Goal: Task Accomplishment & Management: Manage account settings

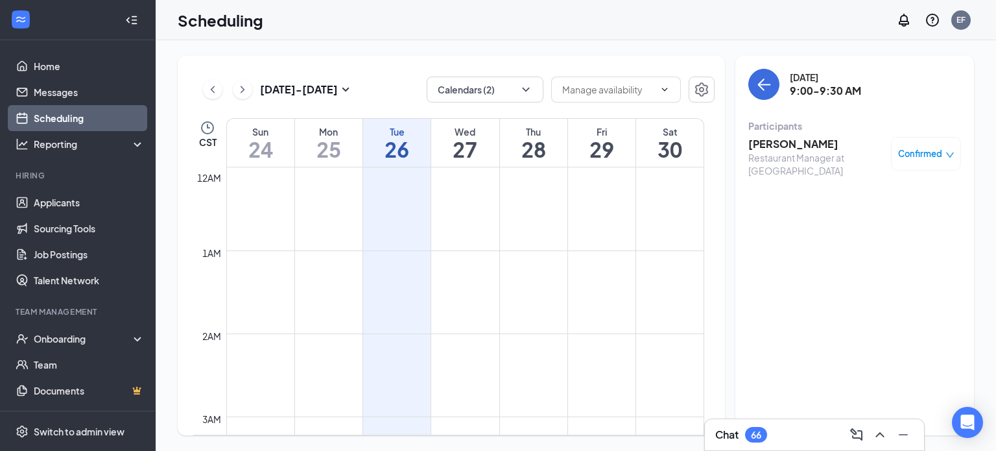
click at [796, 147] on h3 "[PERSON_NAME]" at bounding box center [816, 144] width 136 height 14
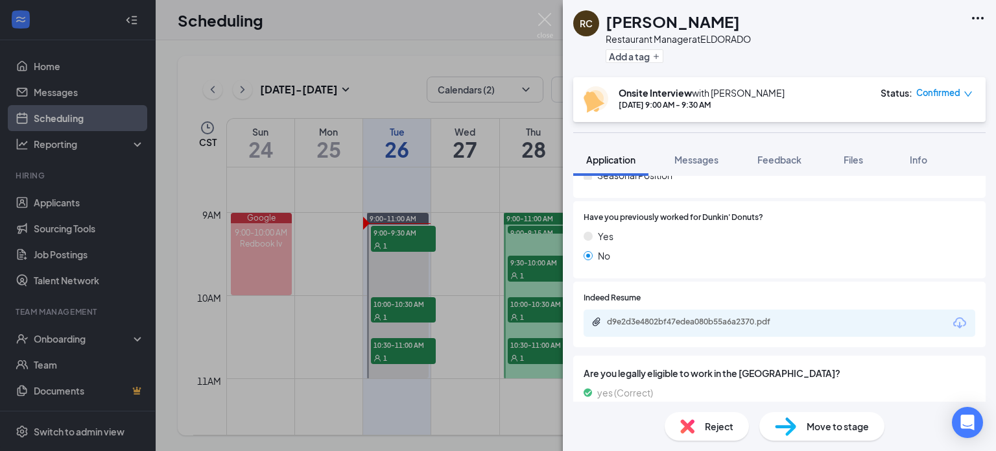
scroll to position [317, 0]
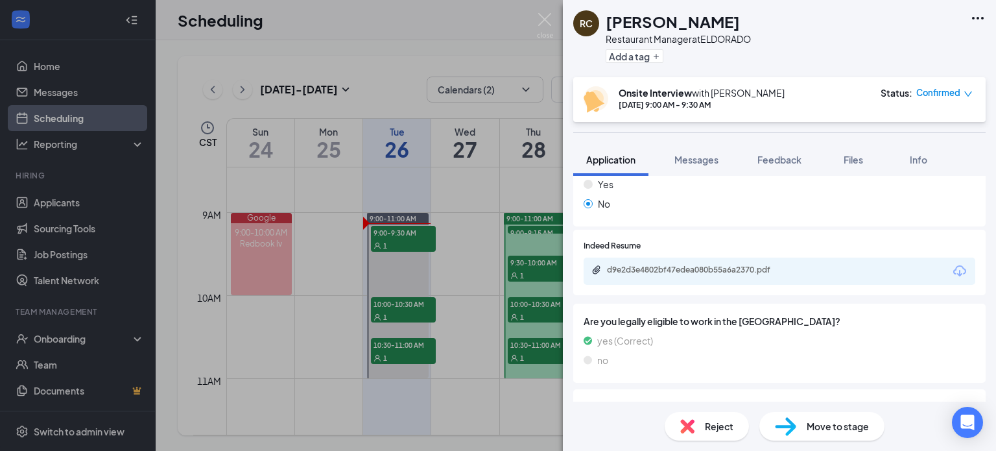
click at [795, 279] on div "d9e2d3e4802bf47edea080b55a6a2370.pdf" at bounding box center [780, 270] width 392 height 27
click at [707, 275] on div "d9e2d3e4802bf47edea080b55a6a2370.pdf" at bounding box center [696, 271] width 210 height 12
click at [796, 152] on button "Feedback" at bounding box center [779, 159] width 70 height 32
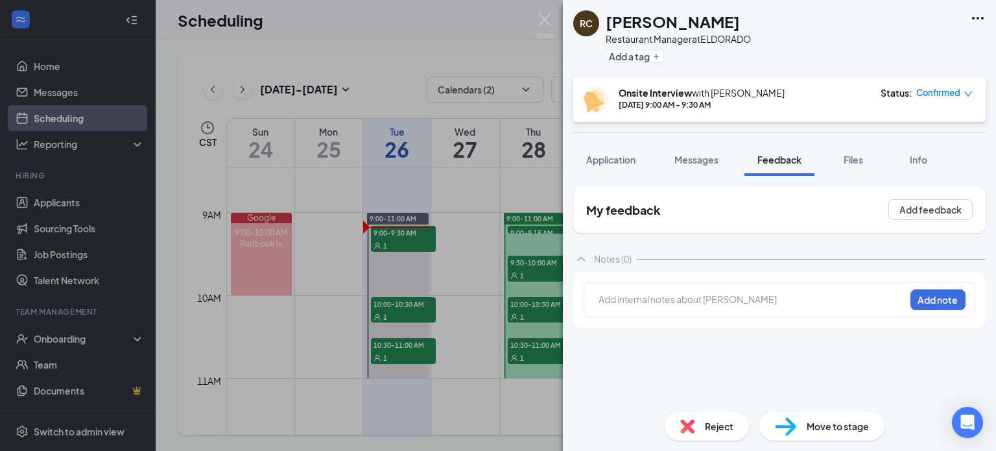
click at [726, 292] on div at bounding box center [751, 299] width 305 height 14
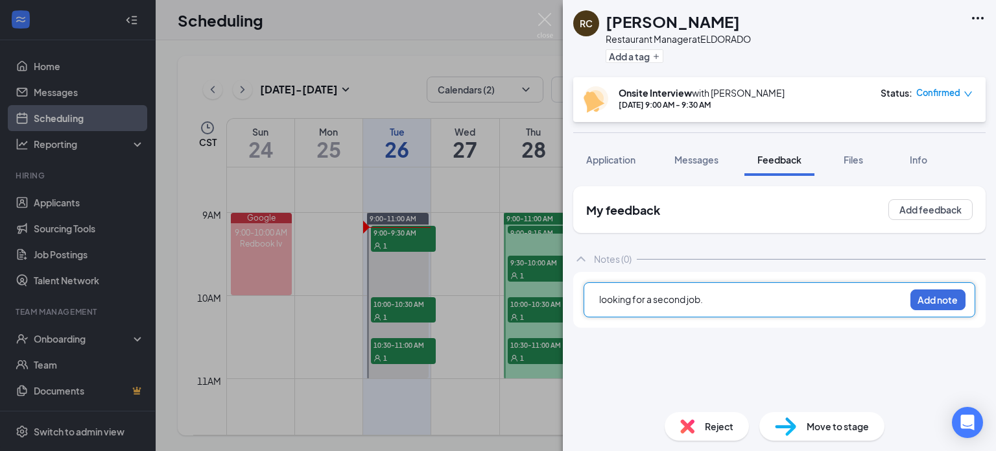
click at [910, 302] on div "looking for a second job. Add note" at bounding box center [780, 299] width 392 height 35
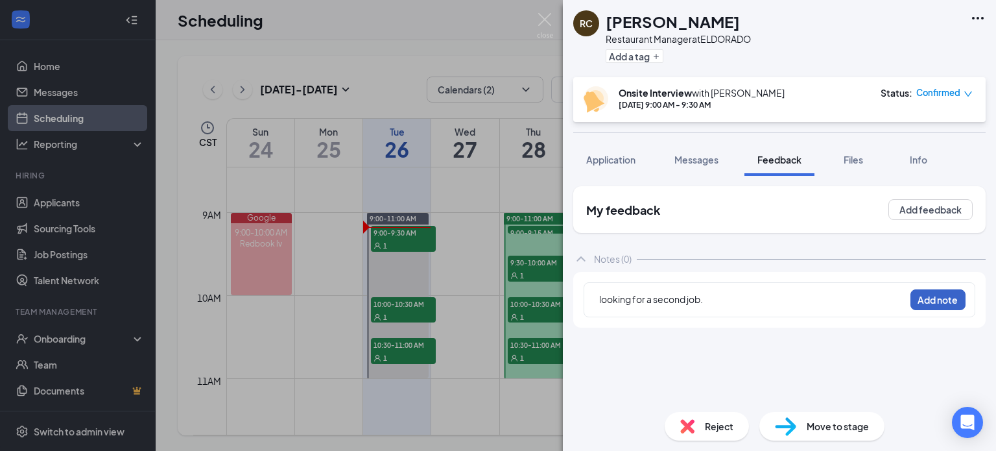
click at [931, 301] on button "Add note" at bounding box center [937, 299] width 55 height 21
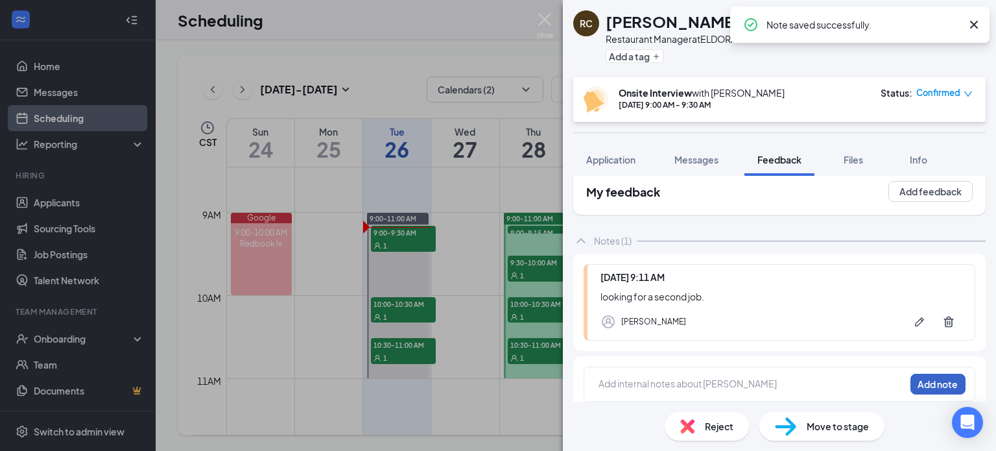
scroll to position [27, 0]
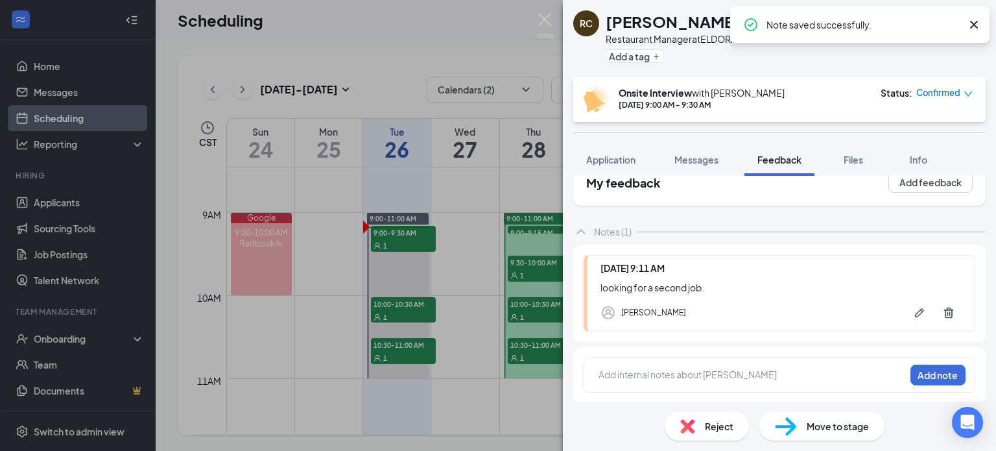
click at [681, 351] on div "Add internal notes about [PERSON_NAME] Add note" at bounding box center [779, 375] width 412 height 56
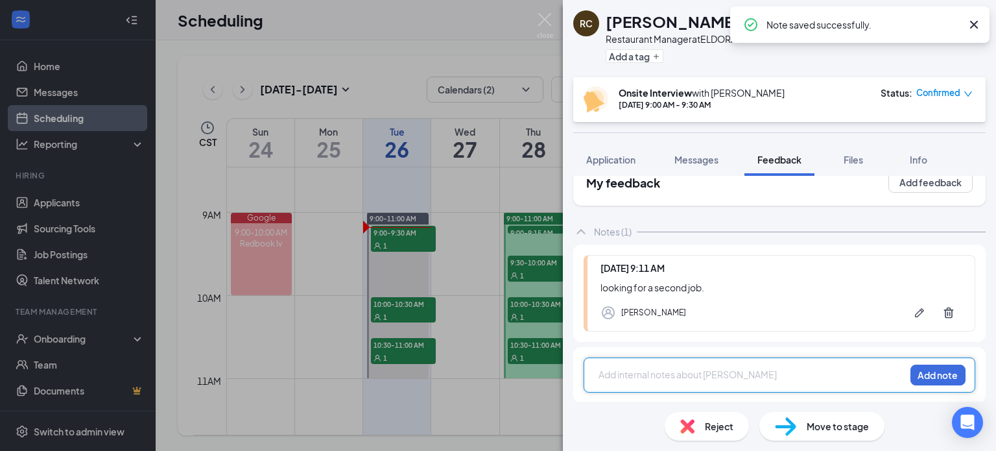
click at [677, 377] on div at bounding box center [751, 375] width 305 height 14
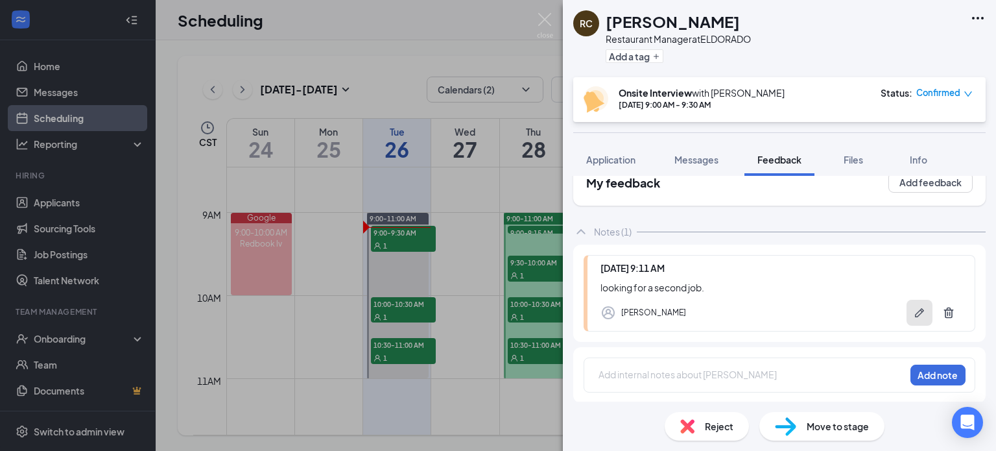
click at [913, 311] on icon "Pen" at bounding box center [919, 312] width 13 height 13
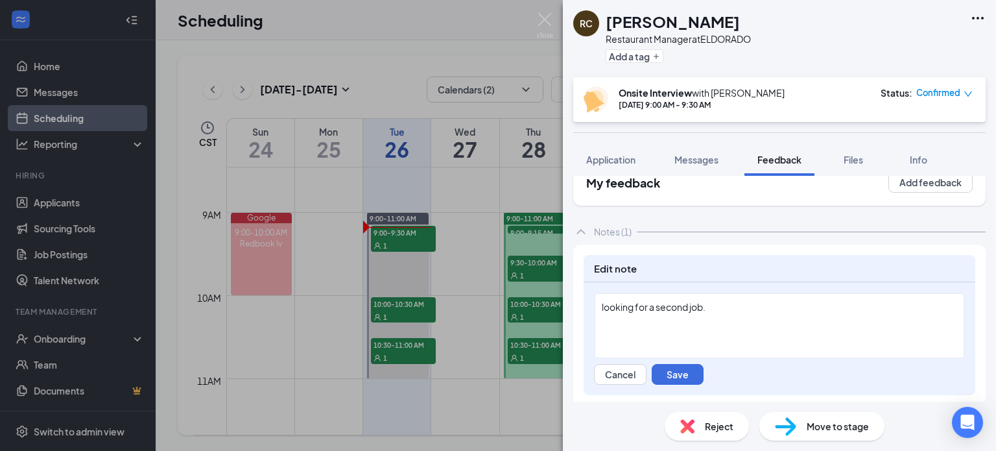
click at [720, 311] on div "looking for a second job." at bounding box center [779, 307] width 355 height 14
click at [685, 365] on button "Save" at bounding box center [678, 374] width 52 height 21
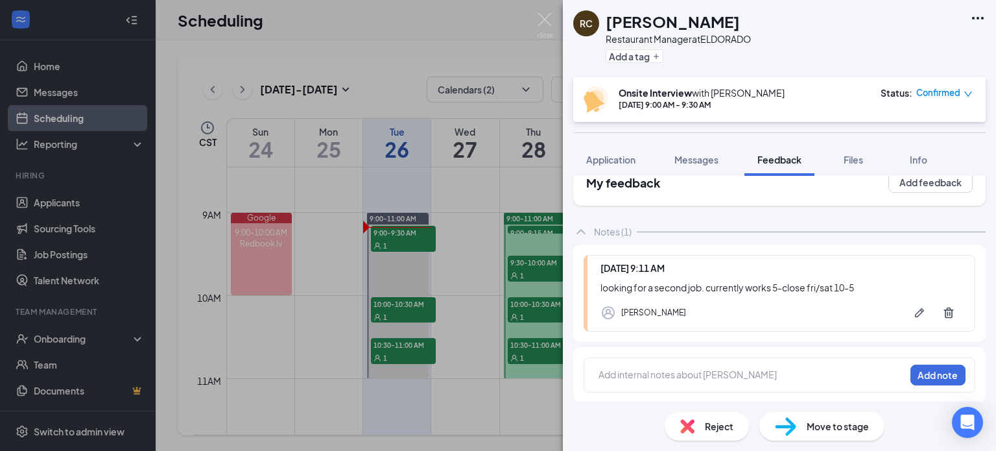
click at [751, 381] on div at bounding box center [751, 376] width 305 height 17
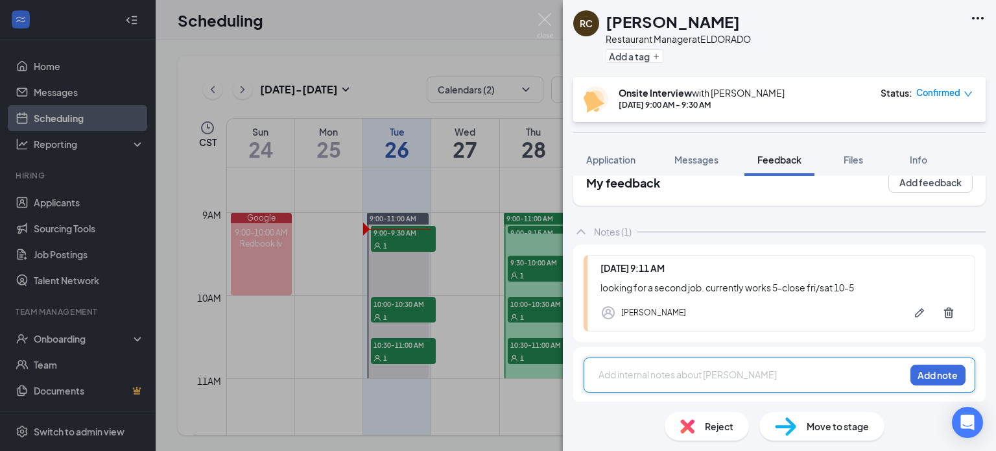
click at [639, 162] on button "Application" at bounding box center [610, 159] width 75 height 32
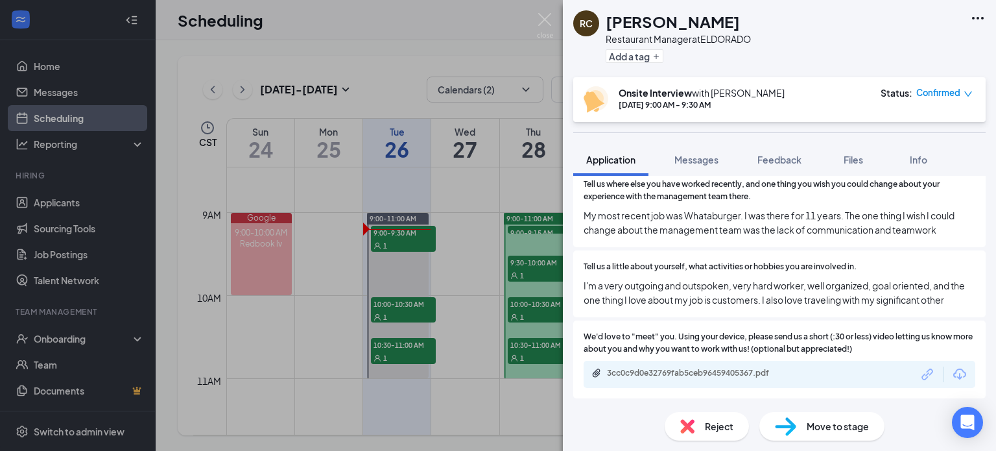
scroll to position [895, 0]
click at [783, 160] on span "Feedback" at bounding box center [779, 160] width 44 height 12
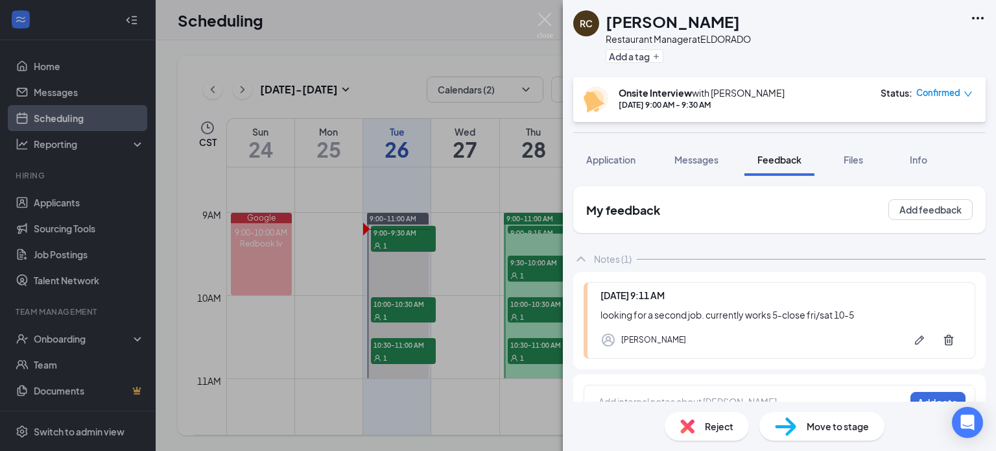
scroll to position [27, 0]
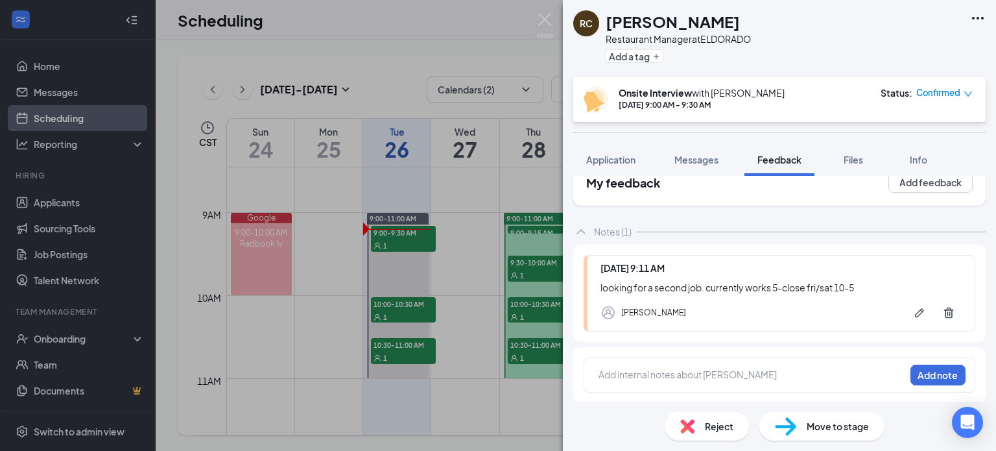
click at [690, 373] on div at bounding box center [751, 375] width 305 height 14
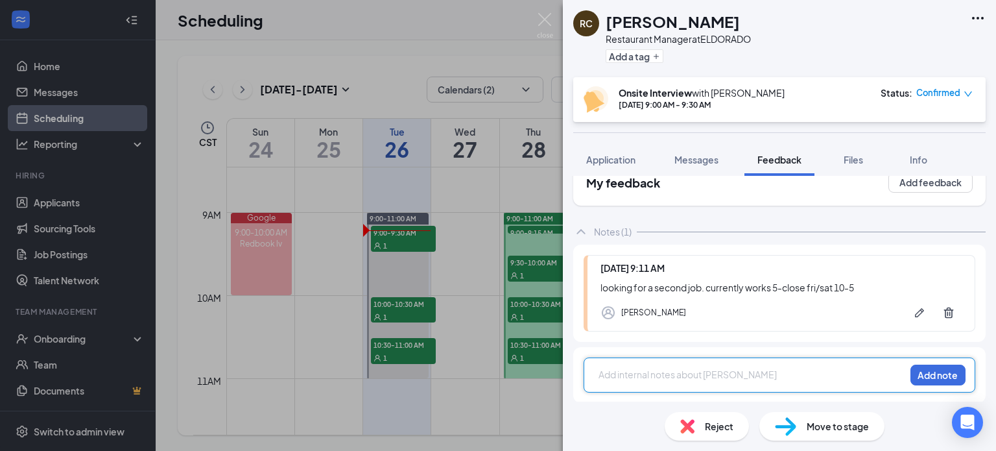
click at [682, 373] on div at bounding box center [751, 375] width 305 height 14
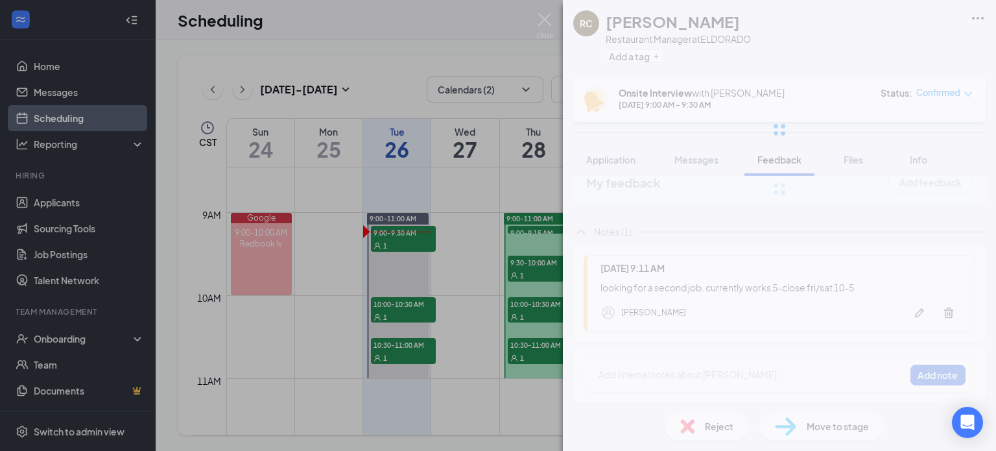
click at [688, 372] on div "RC [PERSON_NAME] Restaurant Manager at ELDORADO Add a tag Onsite Interview with…" at bounding box center [779, 225] width 433 height 451
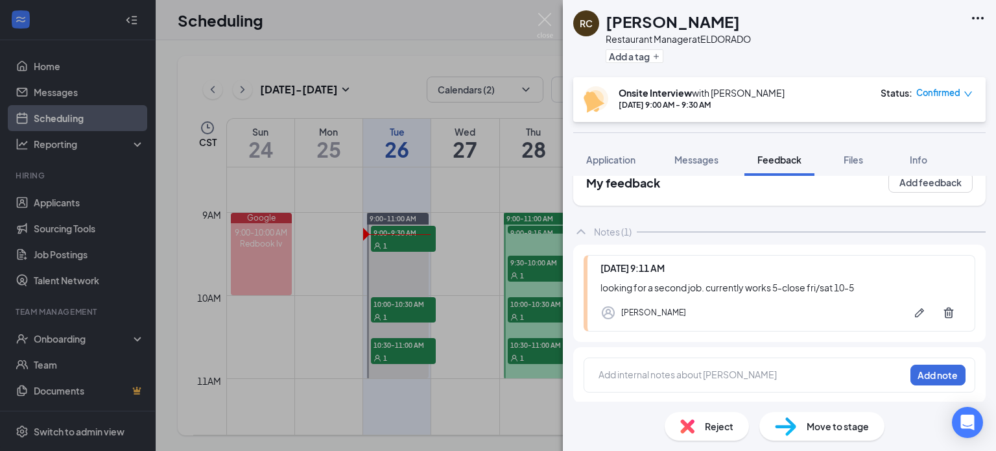
click at [628, 165] on span "Application" at bounding box center [610, 160] width 49 height 12
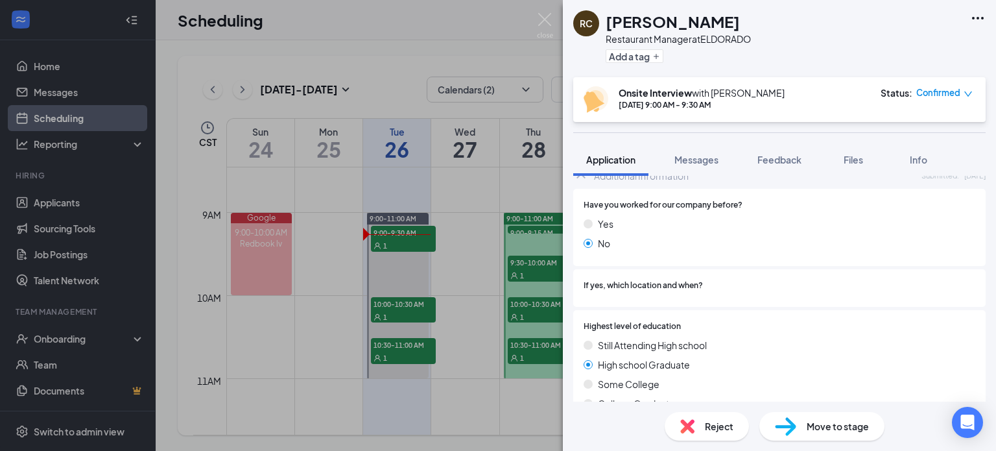
scroll to position [648, 0]
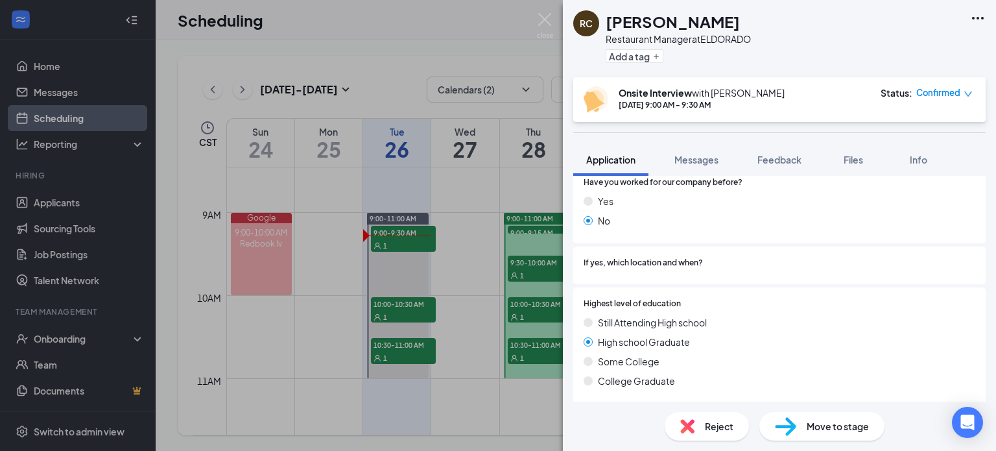
click at [850, 163] on span "Files" at bounding box center [853, 160] width 19 height 12
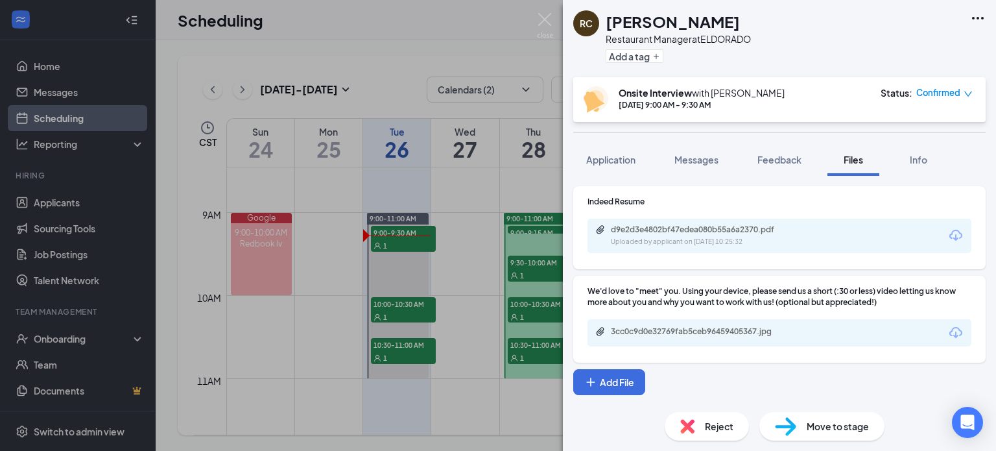
click at [801, 163] on span "Feedback" at bounding box center [779, 160] width 44 height 12
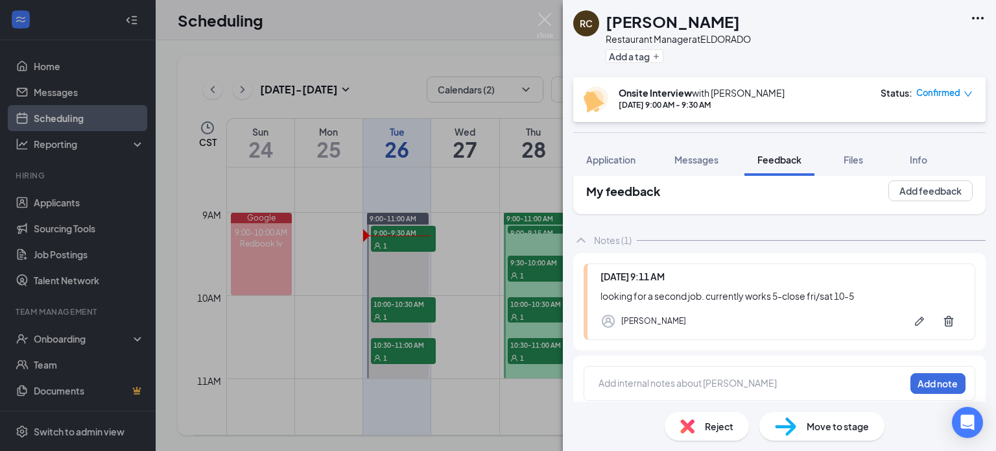
scroll to position [27, 0]
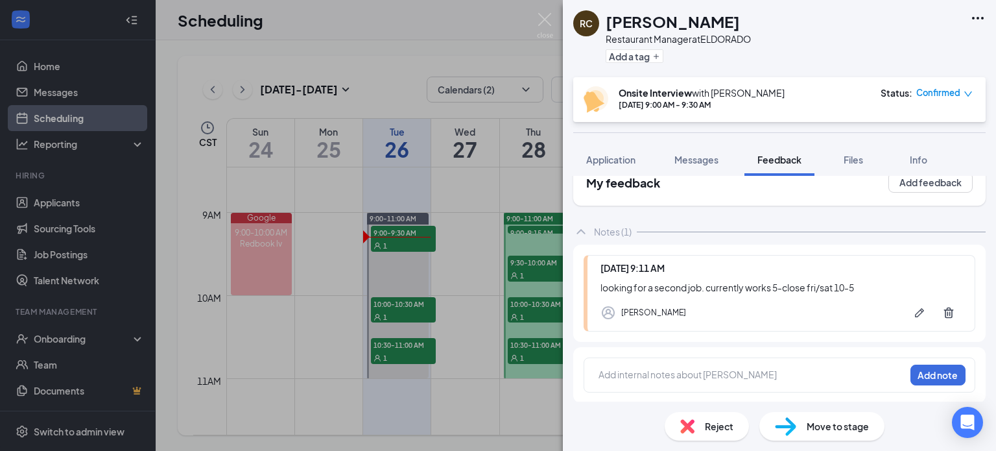
click at [632, 165] on span "Application" at bounding box center [610, 160] width 49 height 12
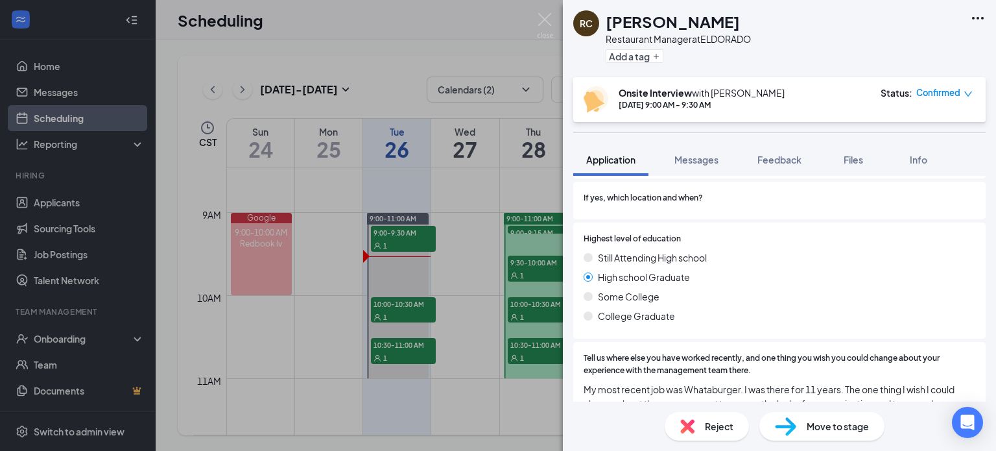
scroll to position [900, 0]
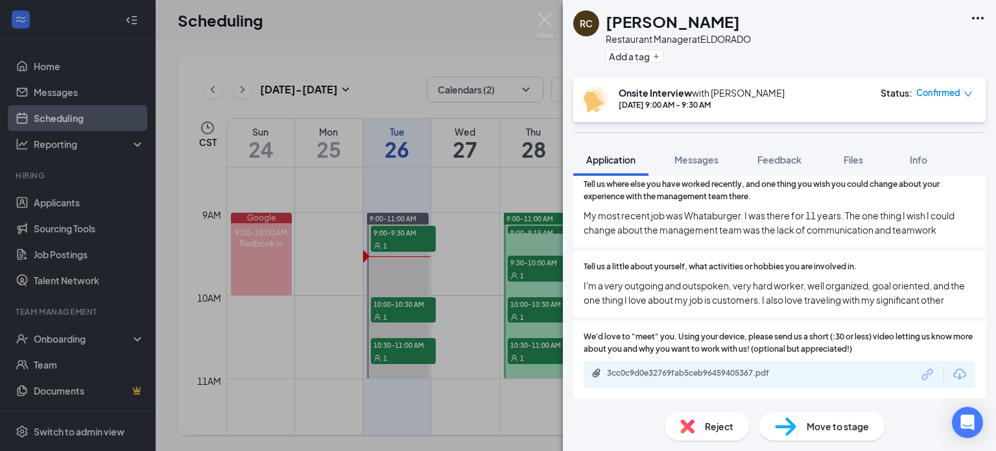
click at [696, 263] on div "Tell us a little about yourself, what activities or hobbies you are involved in…" at bounding box center [780, 284] width 392 height 46
drag, startPoint x: 625, startPoint y: 250, endPoint x: 818, endPoint y: 246, distance: 192.6
click at [829, 261] on span "Tell us a little about yourself, what activities or hobbies you are involved in." at bounding box center [720, 267] width 273 height 12
click at [800, 261] on div "Tell us a little about yourself, what activities or hobbies you are involved in…" at bounding box center [780, 284] width 392 height 46
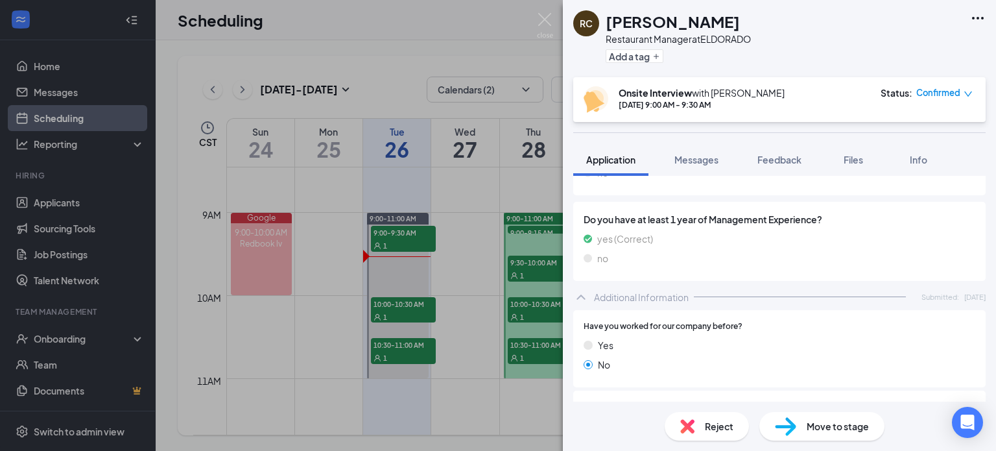
scroll to position [584, 0]
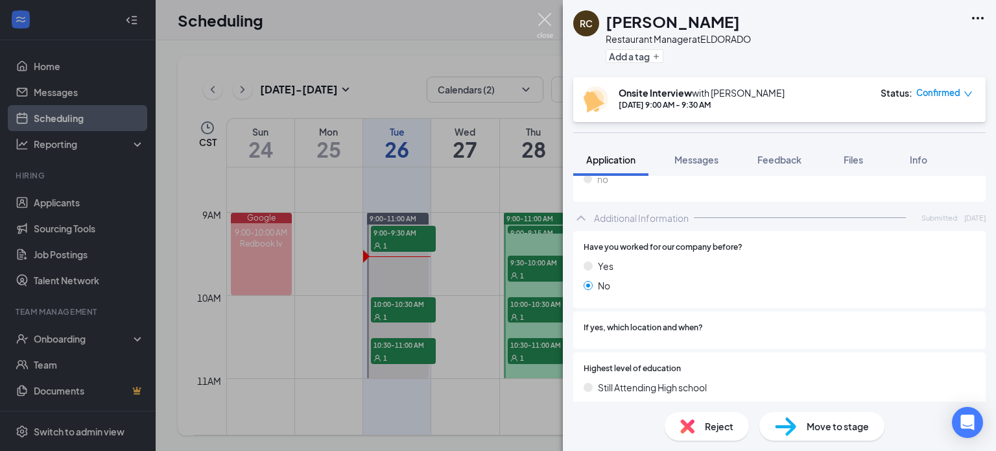
click at [547, 14] on img at bounding box center [545, 25] width 16 height 25
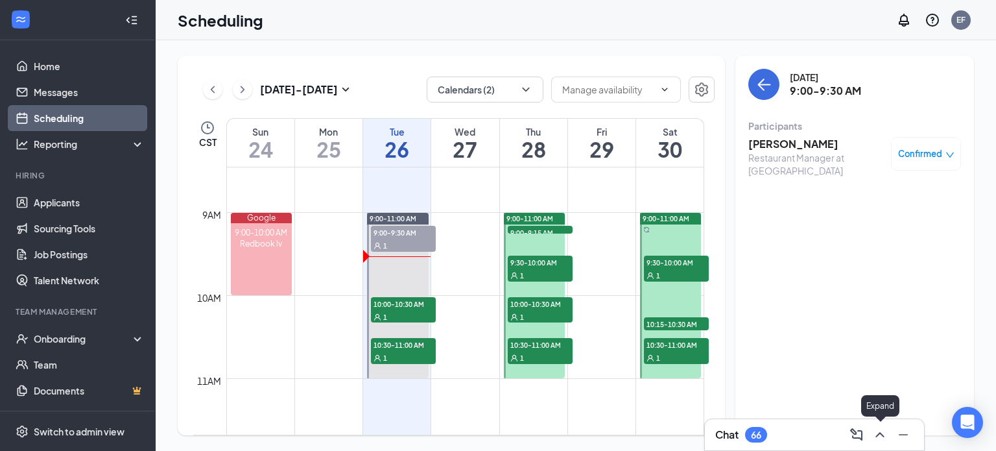
click at [881, 436] on icon "ChevronUp" at bounding box center [880, 435] width 16 height 16
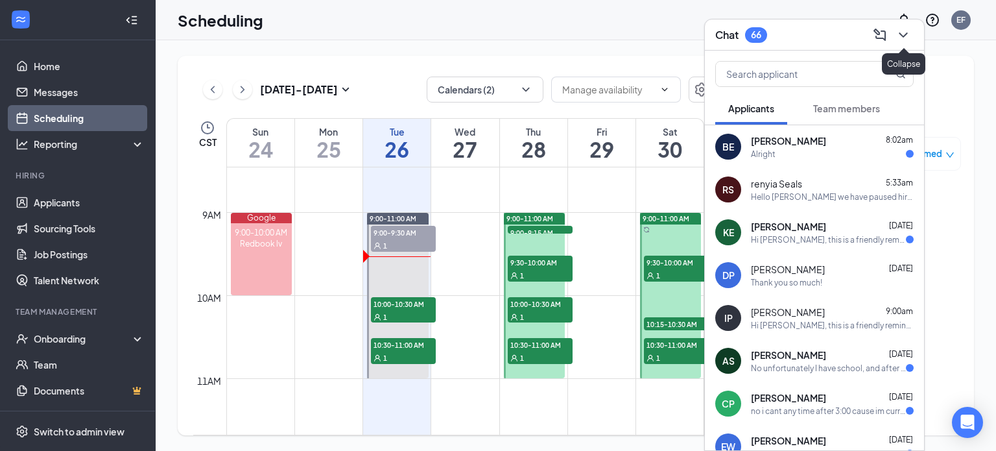
click at [908, 38] on icon "ChevronDown" at bounding box center [903, 35] width 16 height 16
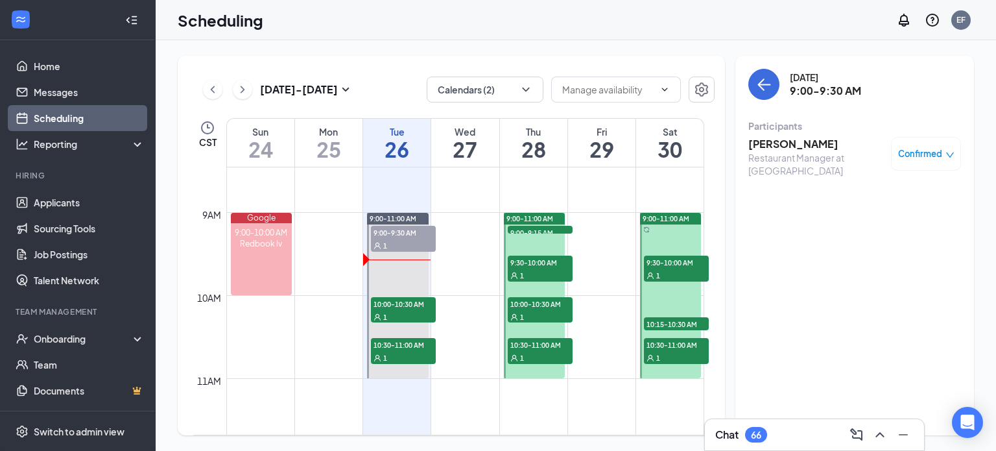
click at [798, 142] on h3 "[PERSON_NAME]" at bounding box center [816, 144] width 136 height 14
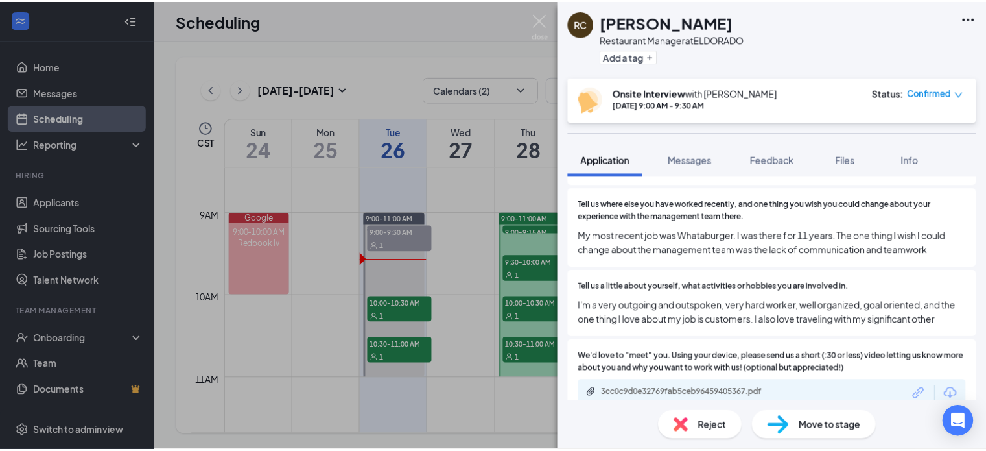
scroll to position [836, 0]
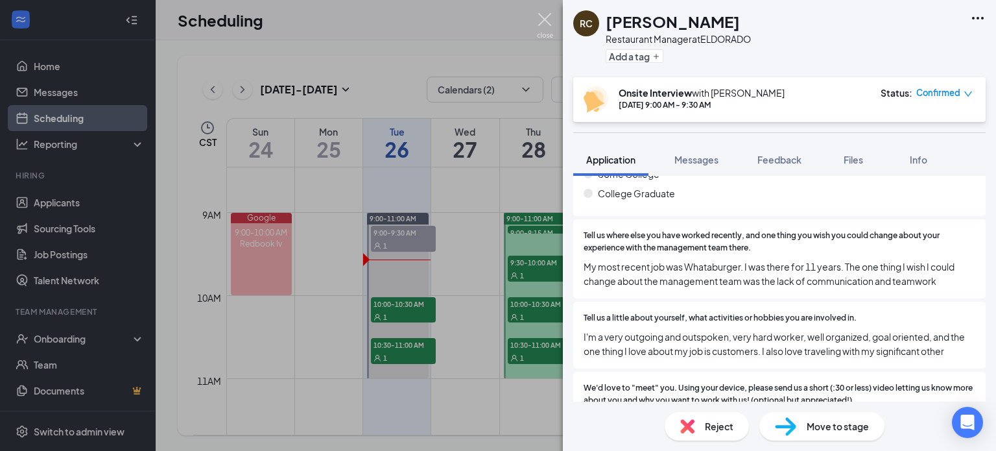
click at [549, 17] on img at bounding box center [545, 25] width 16 height 25
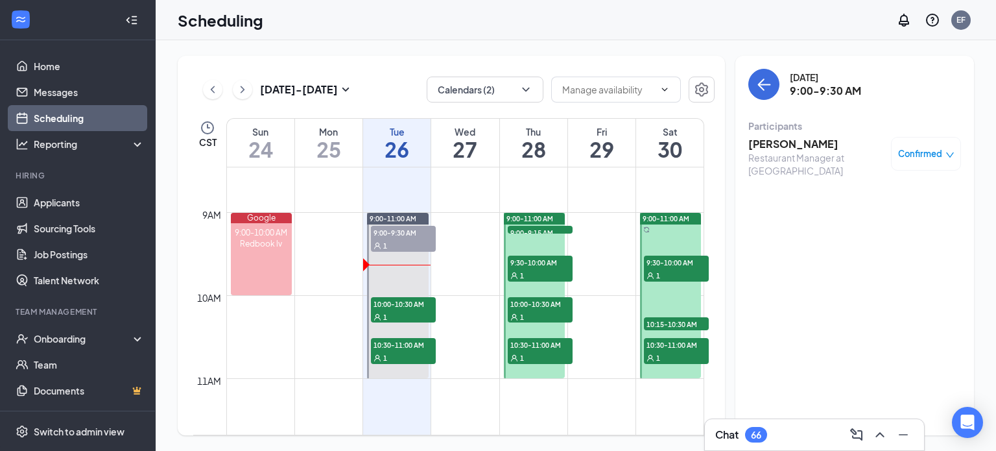
click at [412, 21] on div "Scheduling EF" at bounding box center [576, 20] width 840 height 40
click at [814, 145] on h3 "[PERSON_NAME]" at bounding box center [816, 144] width 136 height 14
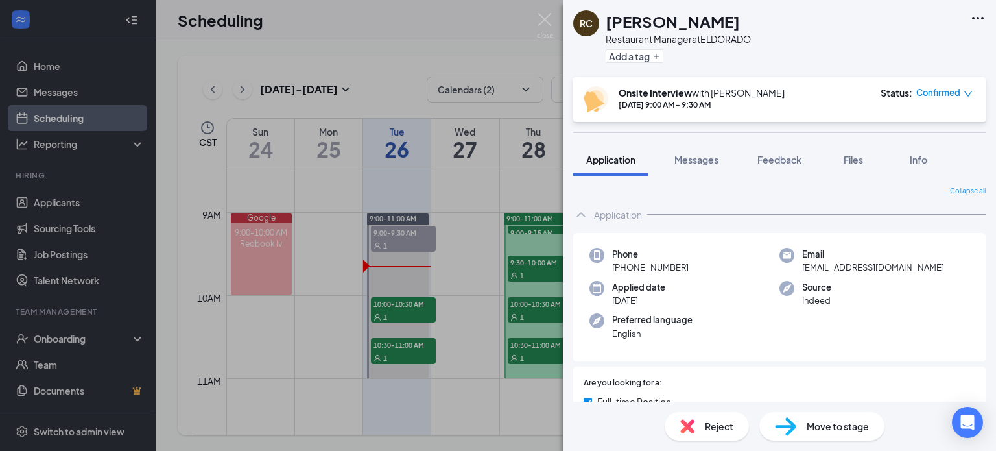
click at [540, 12] on div "RC [PERSON_NAME] Restaurant Manager at ELDORADO Add a tag Onsite Interview with…" at bounding box center [498, 225] width 996 height 451
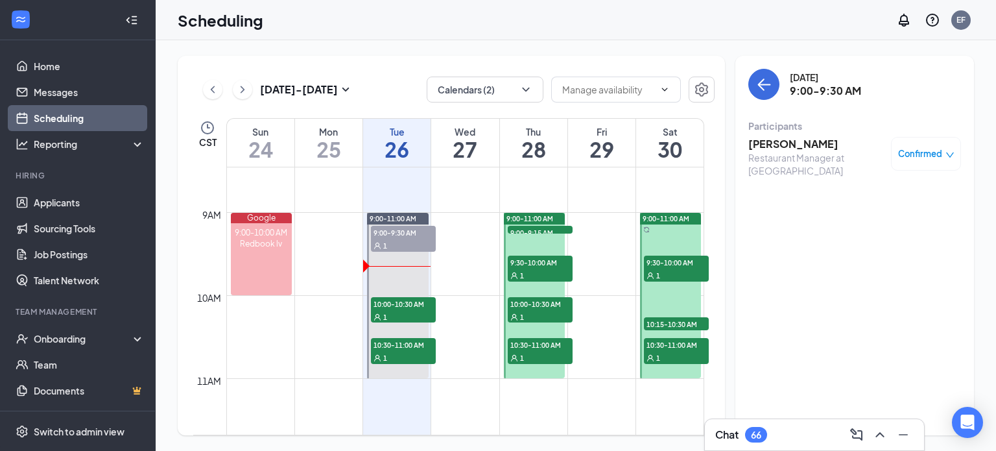
click at [44, 62] on link "Home" at bounding box center [89, 66] width 111 height 26
